Goal: Information Seeking & Learning: Learn about a topic

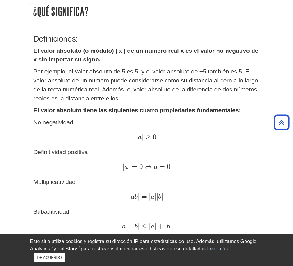
scroll to position [120, 0]
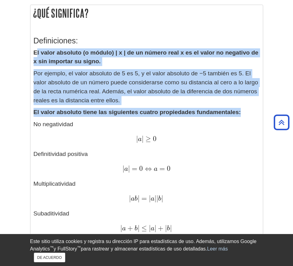
drag, startPoint x: 36, startPoint y: 53, endPoint x: 247, endPoint y: 112, distance: 218.9
copy div "l valor absoluto (o módulo) | x | de un número real x es el valor no negativo d…"
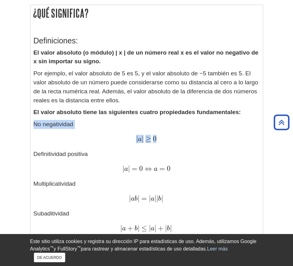
drag, startPoint x: 34, startPoint y: 124, endPoint x: 172, endPoint y: 140, distance: 138.7
click at [172, 140] on p "No negatividad | a | ≥ 0 | a | ≥ 0 Definitividad positiva | a | = 0 ⇔ a = 0 | a…" at bounding box center [147, 176] width 226 height 113
copy p "No negatividad | a | ≥ 0"
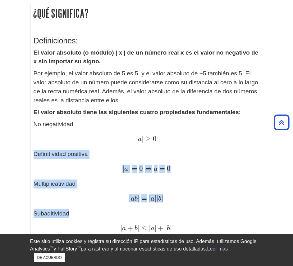
drag, startPoint x: 34, startPoint y: 154, endPoint x: 159, endPoint y: 204, distance: 134.6
click at [159, 204] on p "No negatividad | a | ≥ 0 | a | ≥ 0 Definitividad positiva | a | = 0 ⇔ a = 0 | a…" at bounding box center [147, 176] width 226 height 113
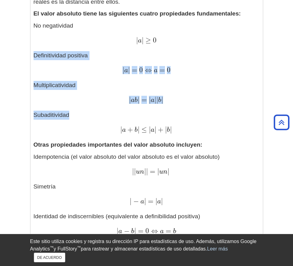
scroll to position [217, 0]
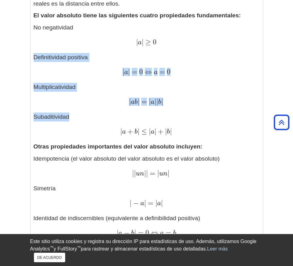
copy p "Definitividad positiva | a | = 0 ⇔ a = 0 | a | = 0 ⇔ a = 0 Multiplicatividad | …"
click at [96, 79] on p "No negatividad | a | ≥ 0 | a | ≥ 0 Definitividad positiva | a | = 0 ⇔ a = 0 | a…" at bounding box center [147, 79] width 226 height 113
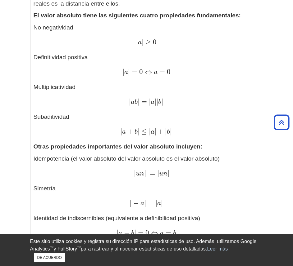
click at [96, 79] on p "No negatividad | a | ≥ 0 | a | ≥ 0 Definitividad positiva | a | = 0 ⇔ a = 0 | a…" at bounding box center [147, 79] width 226 height 113
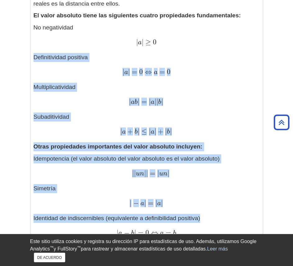
drag, startPoint x: 34, startPoint y: 57, endPoint x: 209, endPoint y: 217, distance: 237.4
click at [209, 217] on div "Definiciones: El valor absoluto (o módulo) | x | de un número real x es el valo…" at bounding box center [147, 188] width 226 height 510
copy div "Definitividad positiva | a | = 0 ⇔ a = 0 | a | = 0 ⇔ a = 0 Multiplicatividad | …"
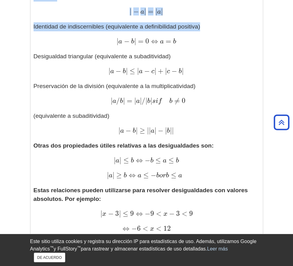
scroll to position [407, 0]
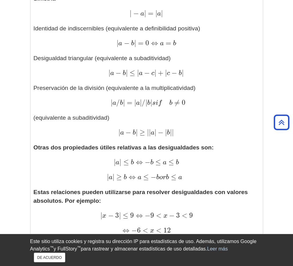
click at [163, 72] on font "+" at bounding box center [161, 73] width 6 height 8
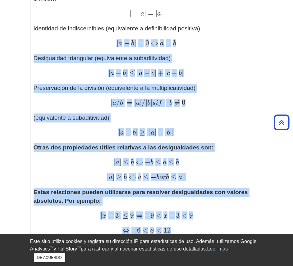
drag, startPoint x: 117, startPoint y: 43, endPoint x: 228, endPoint y: 224, distance: 212.3
copy div "| a − b | = 0 ⇔ a = b | a − b | = 0 ⇔ a = b Desigualdad triangular (equivalente…"
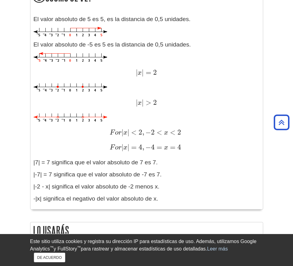
scroll to position [693, 0]
